Goal: Understand process/instructions

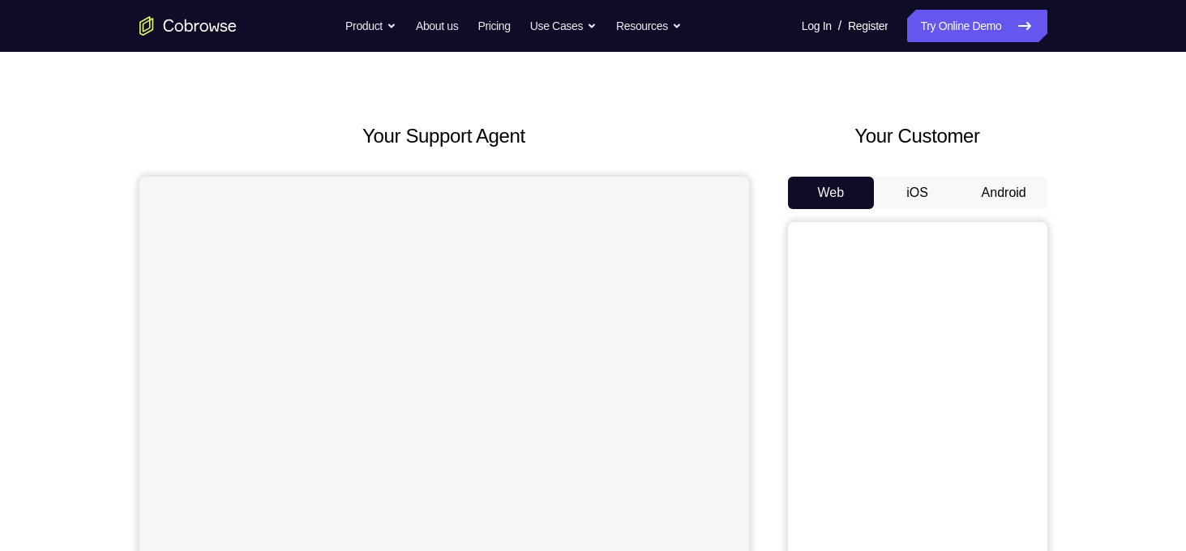
scroll to position [35, 0]
click at [1043, 204] on button "Android" at bounding box center [1004, 192] width 87 height 32
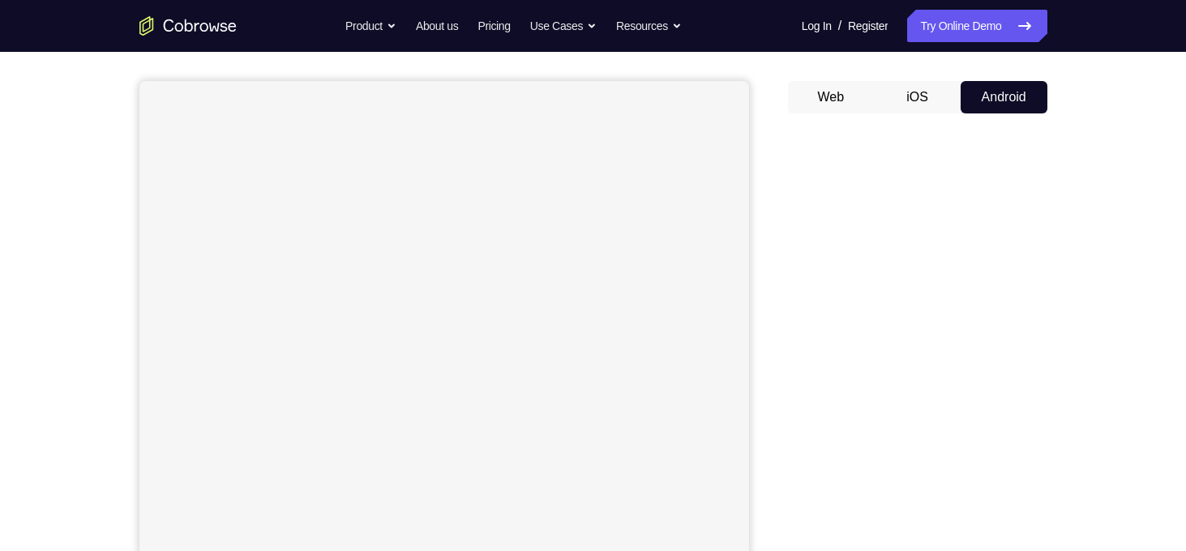
scroll to position [131, 0]
click at [1095, 226] on div "Your Support Agent Your Customer Web iOS Android Next Steps We’d be happy to gi…" at bounding box center [594, 456] width 1038 height 1070
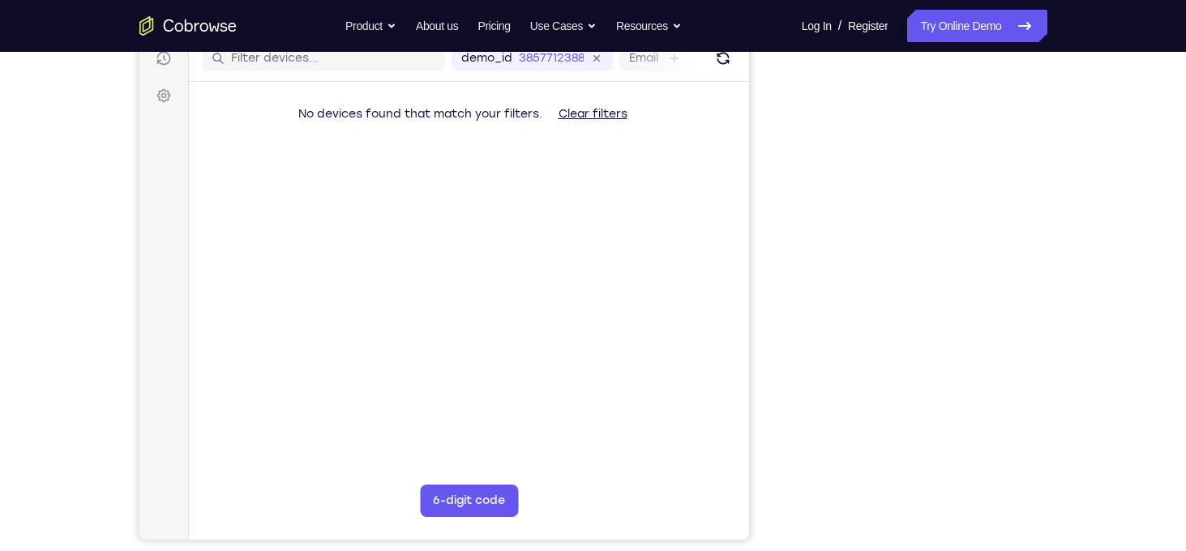
scroll to position [0, 0]
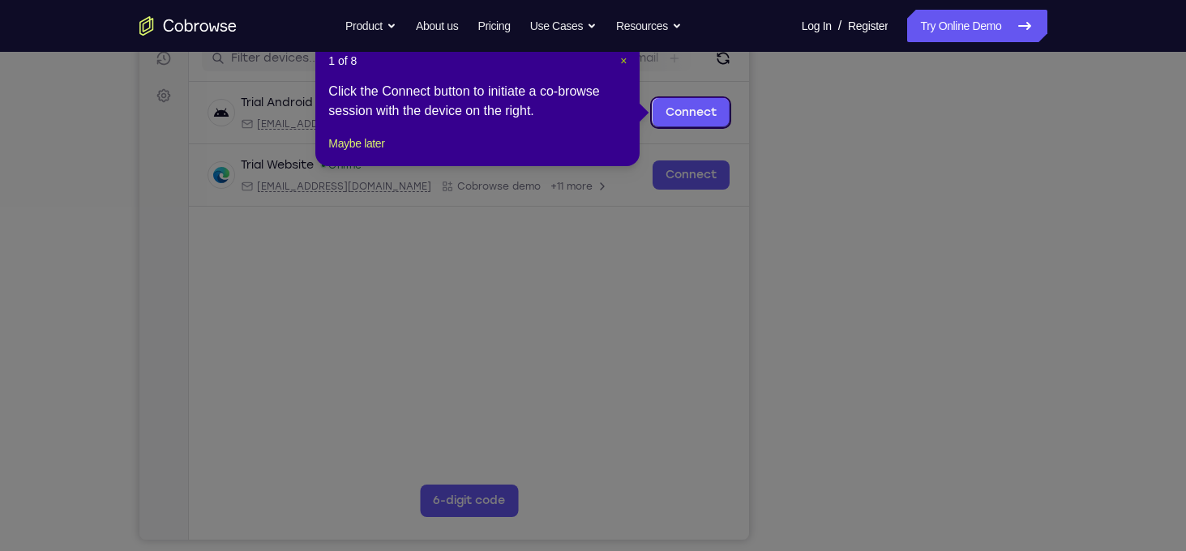
click at [621, 60] on span "×" at bounding box center [623, 60] width 6 height 13
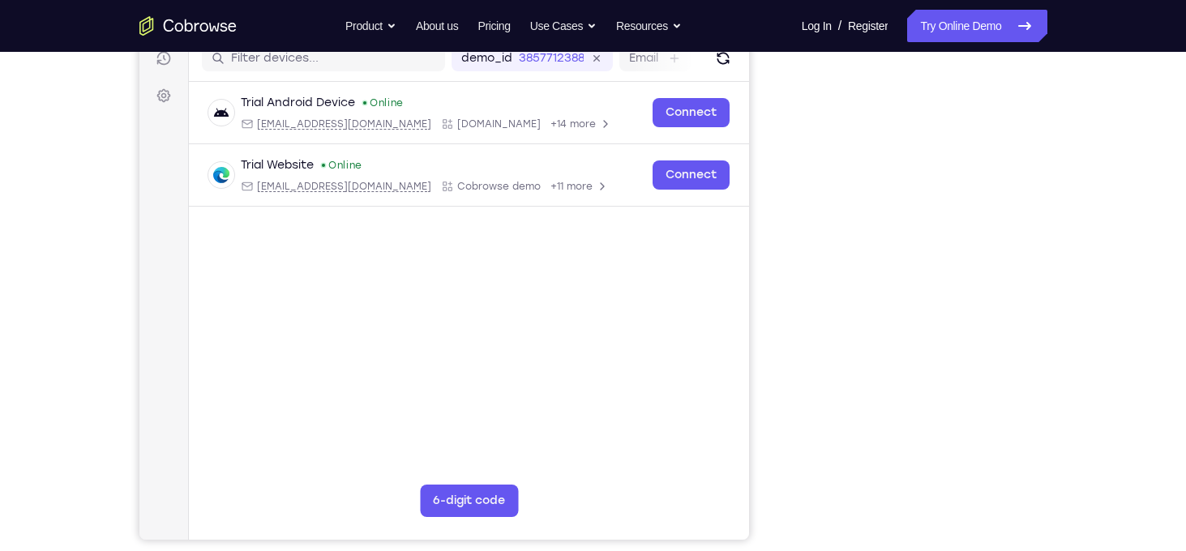
click at [1082, 239] on div "Your Support Agent Your Customer Web iOS Android Next Steps We’d be happy to gi…" at bounding box center [594, 373] width 1038 height 1070
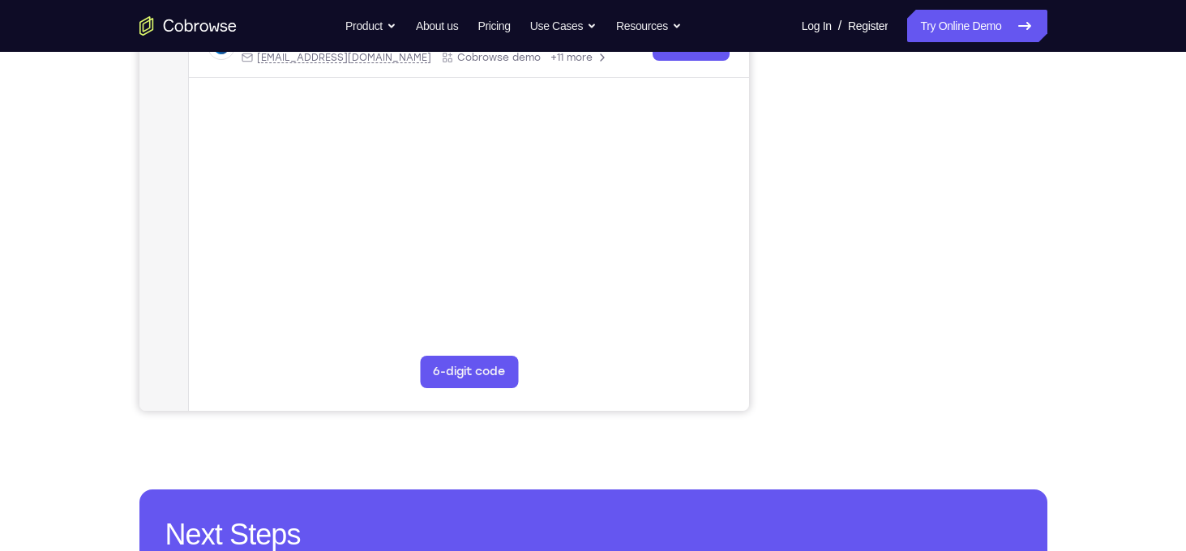
click at [1087, 209] on div "Your Support Agent Your Customer Web iOS Android Next Steps We’d be happy to gi…" at bounding box center [594, 244] width 1038 height 1070
click at [1063, 208] on div "Your Support Agent Your Customer Web iOS Android Next Steps We’d be happy to gi…" at bounding box center [594, 244] width 1038 height 1070
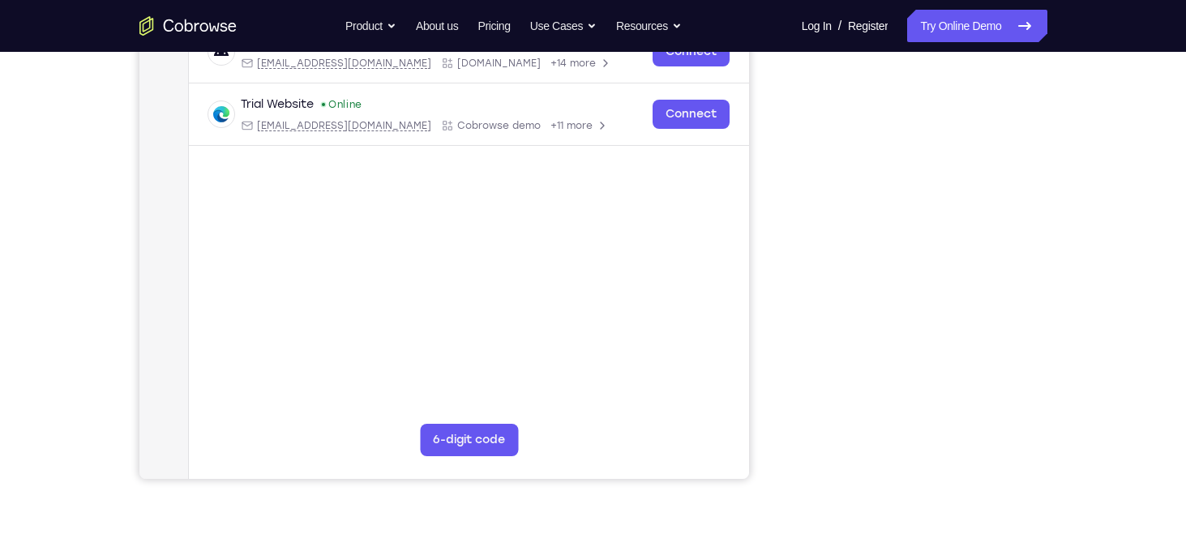
scroll to position [265, 0]
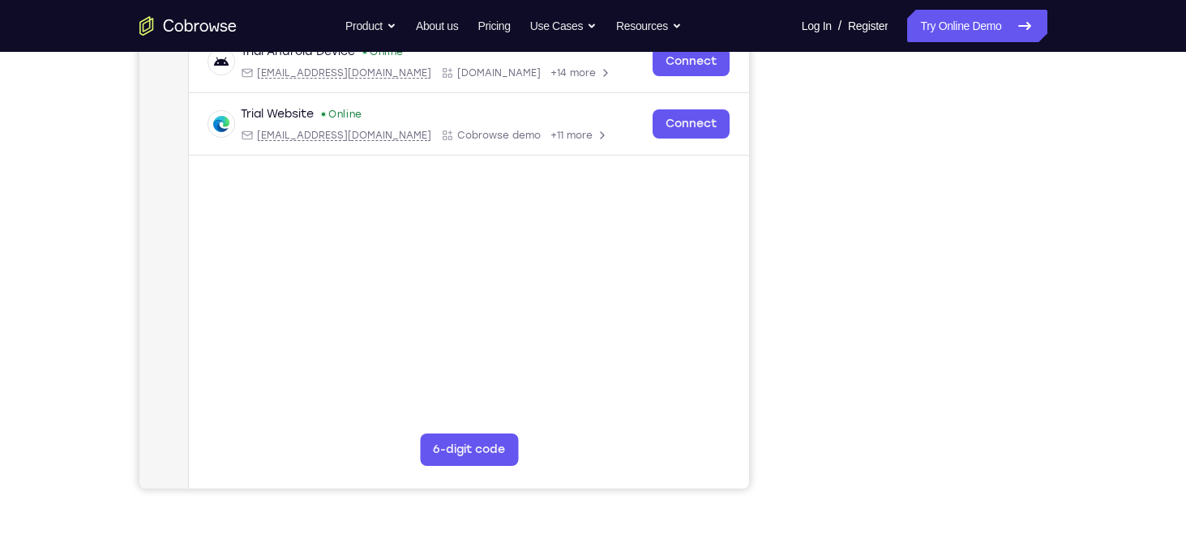
click at [1057, 233] on div "Your Support Agent Your Customer Web iOS Android Next Steps We’d be happy to gi…" at bounding box center [594, 322] width 1038 height 1070
click at [1057, 244] on div "Your Support Agent Your Customer Web iOS Android Next Steps We’d be happy to gi…" at bounding box center [594, 322] width 1038 height 1070
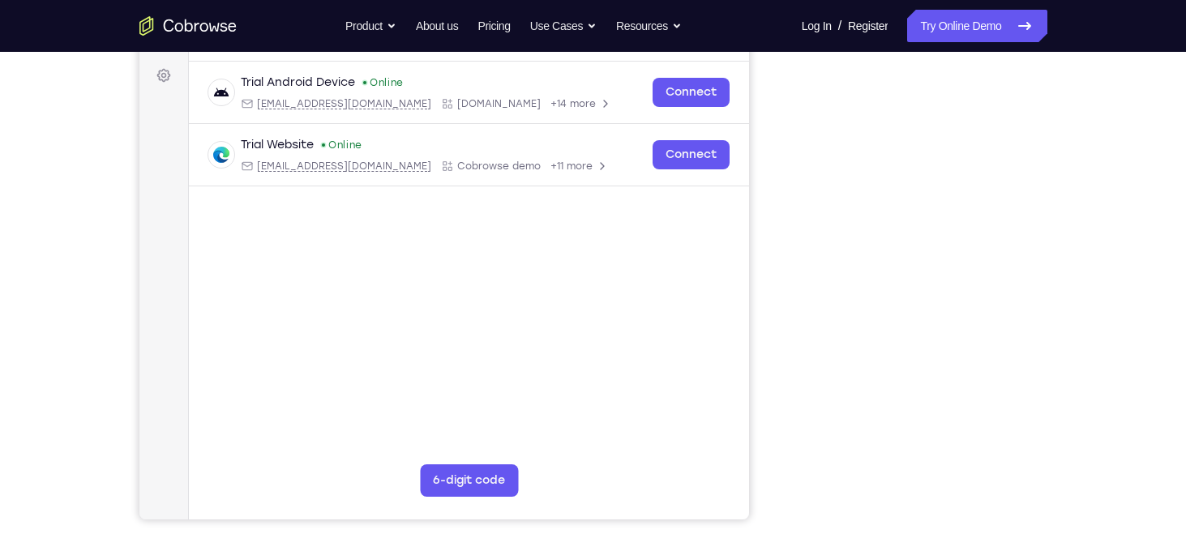
scroll to position [234, 0]
click at [1036, 300] on div at bounding box center [917, 272] width 259 height 499
click at [1053, 288] on div "Your Support Agent Your Customer Web iOS Android Next Steps We’d be happy to gi…" at bounding box center [594, 353] width 1038 height 1070
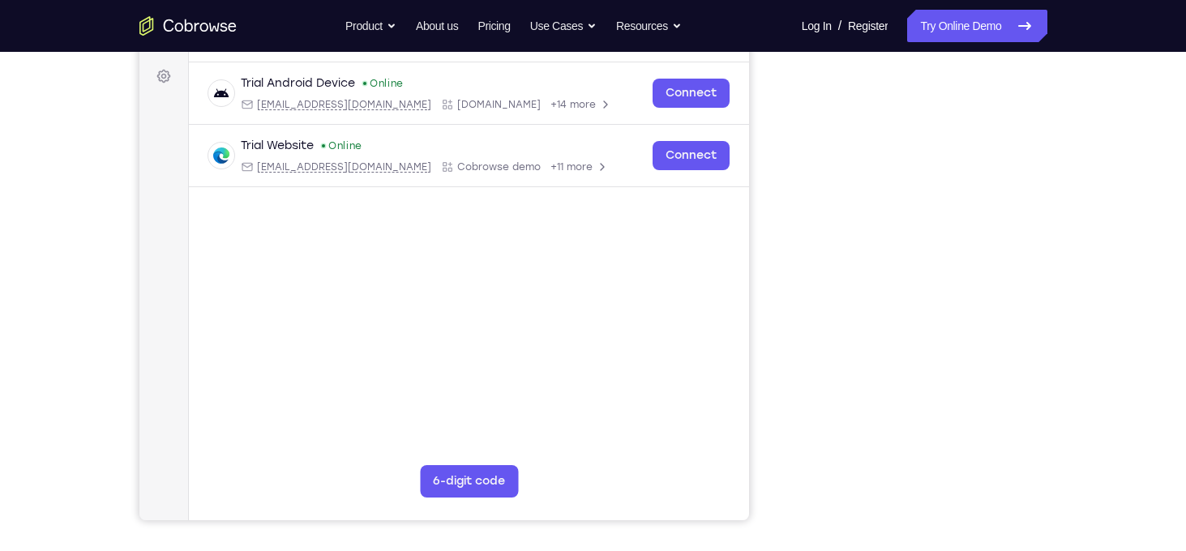
click at [1046, 318] on div at bounding box center [917, 272] width 259 height 499
click at [1042, 315] on div at bounding box center [917, 272] width 259 height 499
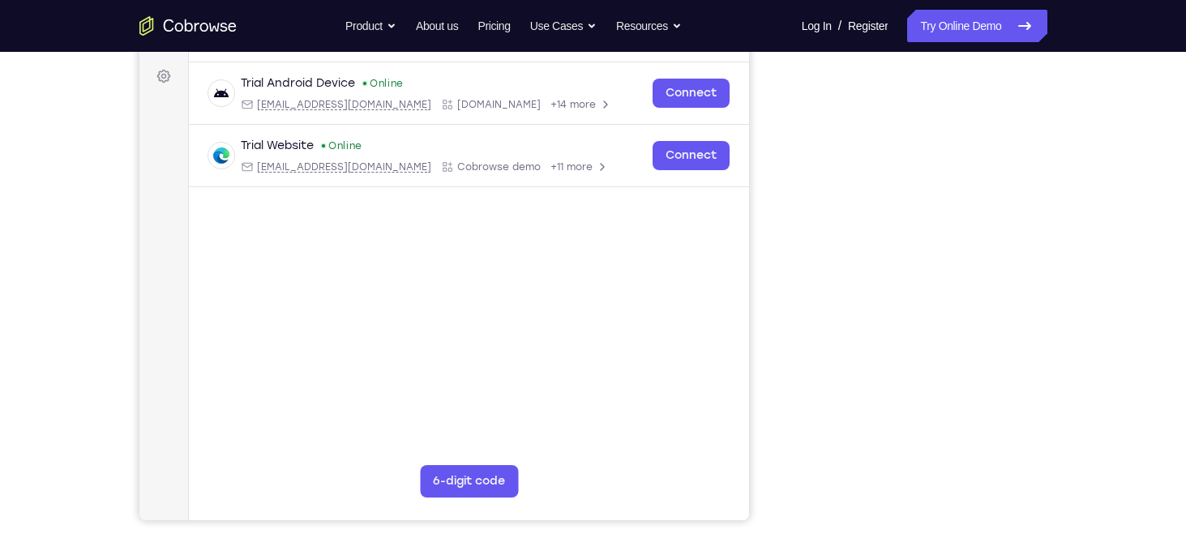
click at [1042, 315] on div at bounding box center [917, 272] width 259 height 499
click at [1040, 302] on div at bounding box center [917, 272] width 259 height 499
click at [1037, 294] on div at bounding box center [917, 272] width 259 height 499
click at [1040, 291] on div at bounding box center [917, 272] width 259 height 499
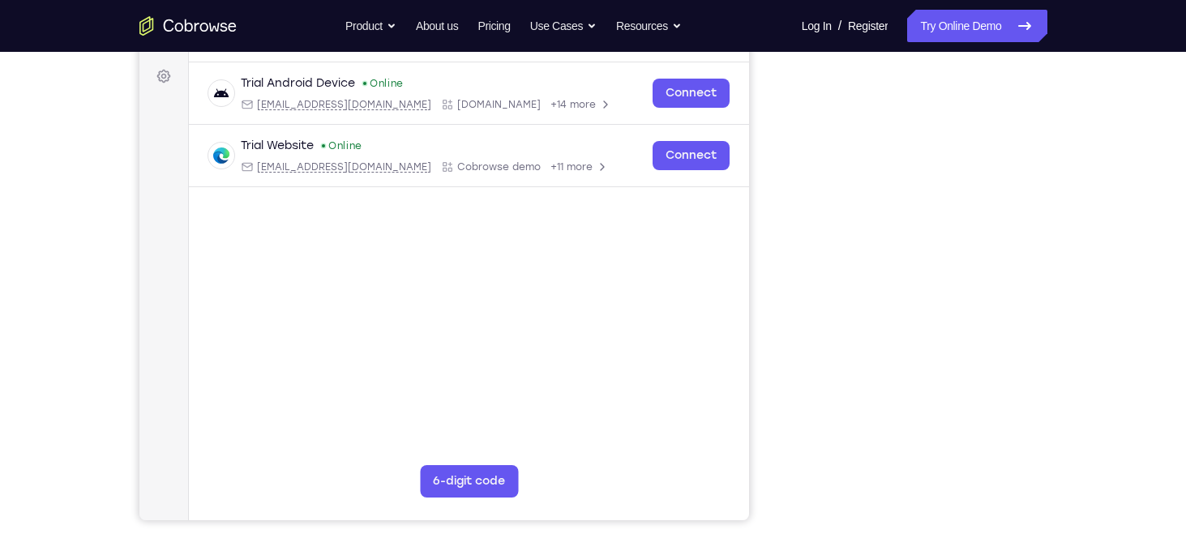
click at [1040, 291] on div at bounding box center [917, 272] width 259 height 499
click at [1040, 294] on div at bounding box center [917, 272] width 259 height 499
click at [1043, 289] on div at bounding box center [917, 272] width 259 height 499
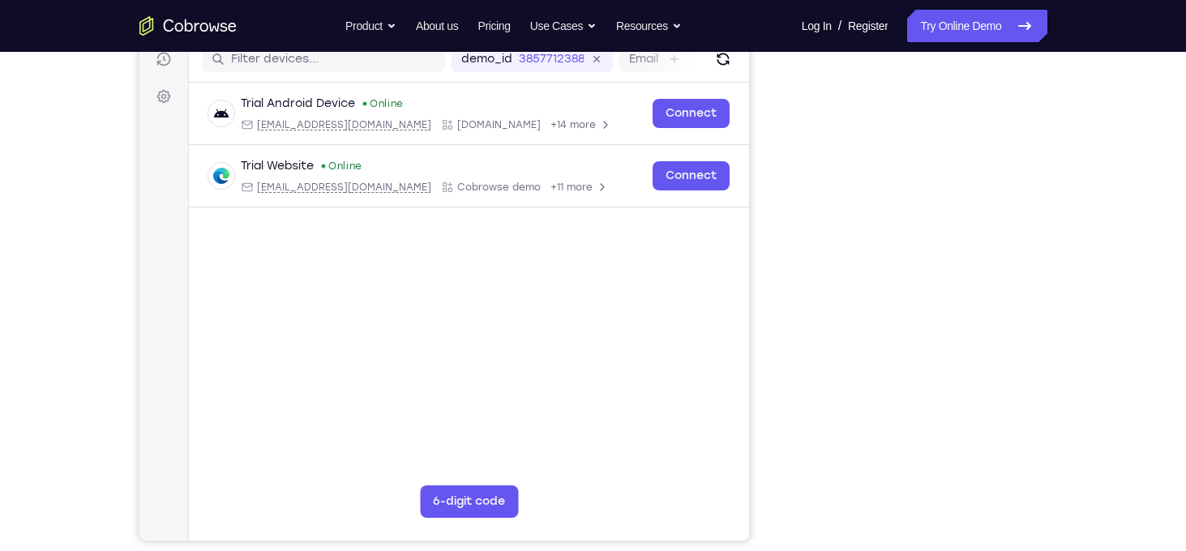
scroll to position [212, 0]
